Goal: Information Seeking & Learning: Learn about a topic

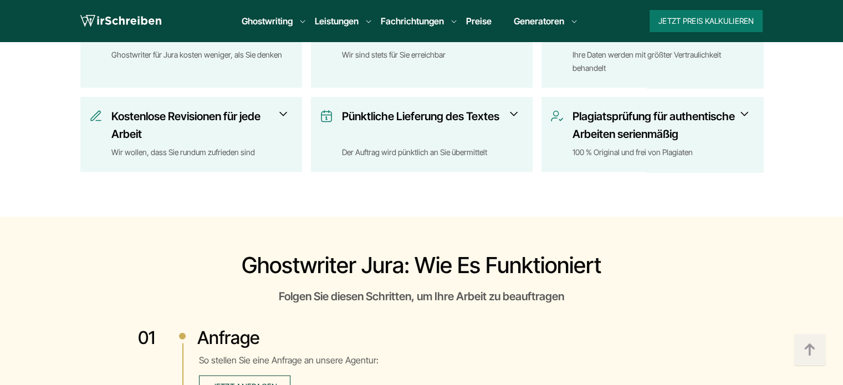
scroll to position [2550, 0]
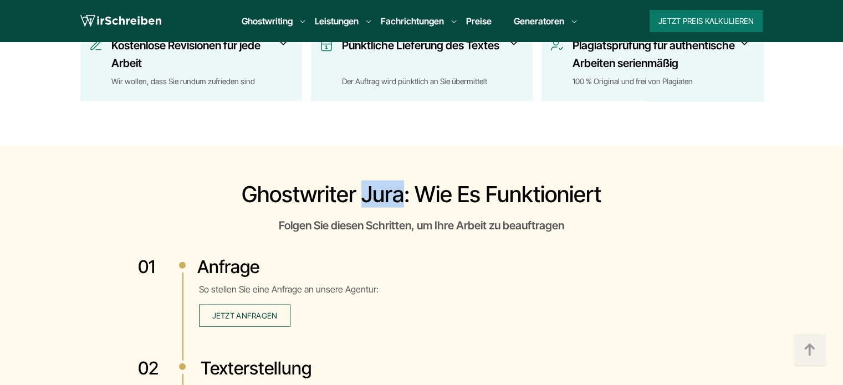
copy h2 "Jura"
drag, startPoint x: 402, startPoint y: 152, endPoint x: 365, endPoint y: 146, distance: 37.0
click at [365, 181] on h2 "Ghostwriter Jura: Wie es funktioniert" at bounding box center [422, 194] width 568 height 27
